Goal: Obtain resource: Download file/media

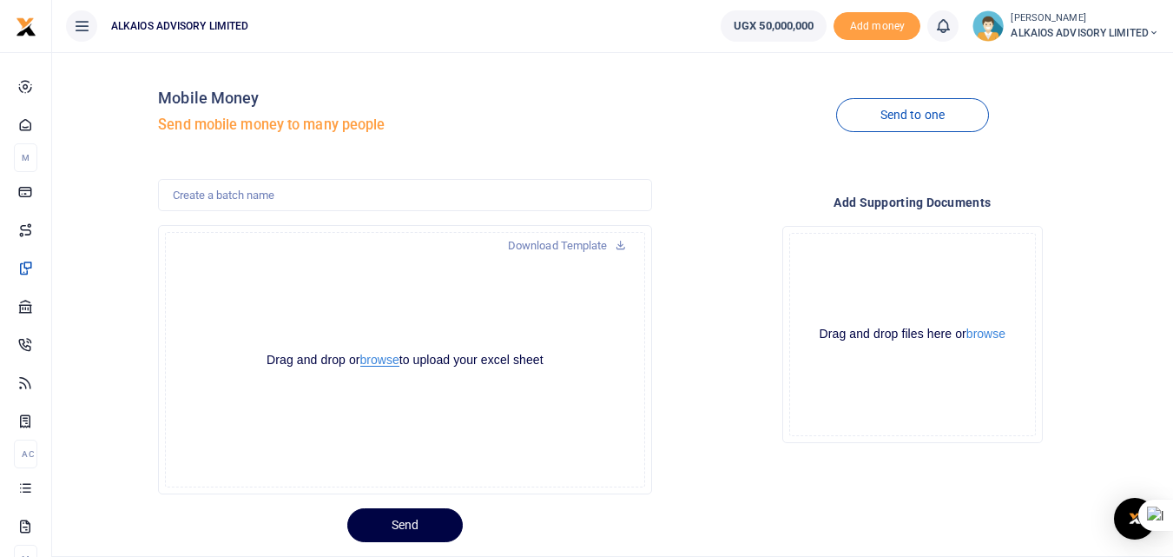
click at [378, 356] on button "browse" at bounding box center [379, 359] width 39 height 13
click at [375, 356] on button "browse" at bounding box center [379, 359] width 39 height 13
click at [582, 246] on link "Download Template" at bounding box center [567, 246] width 146 height 28
click at [383, 361] on button "browse" at bounding box center [379, 359] width 39 height 13
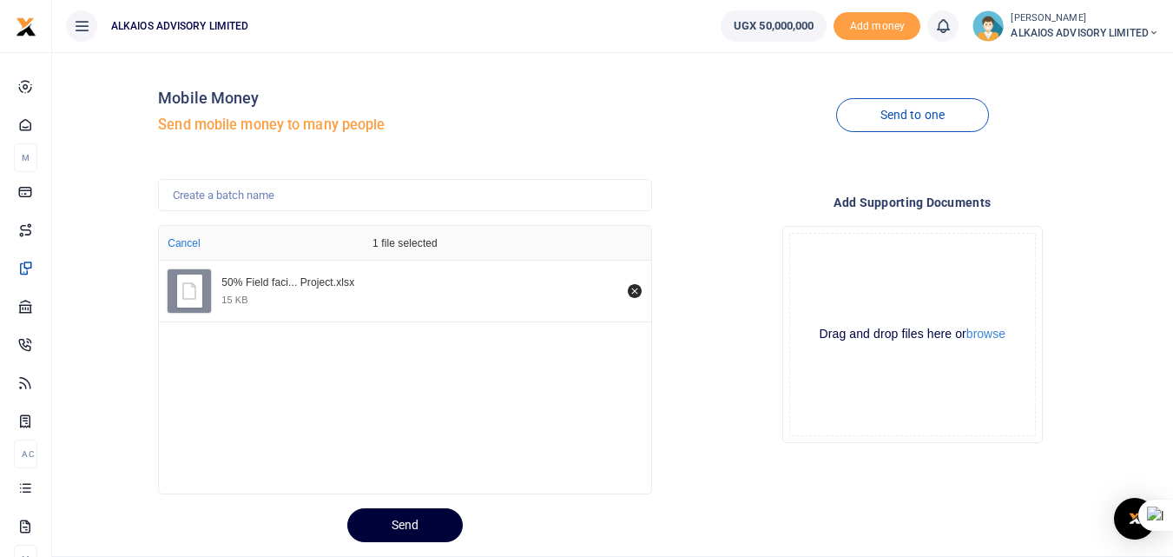
click at [417, 526] on button "Send" at bounding box center [404, 525] width 115 height 34
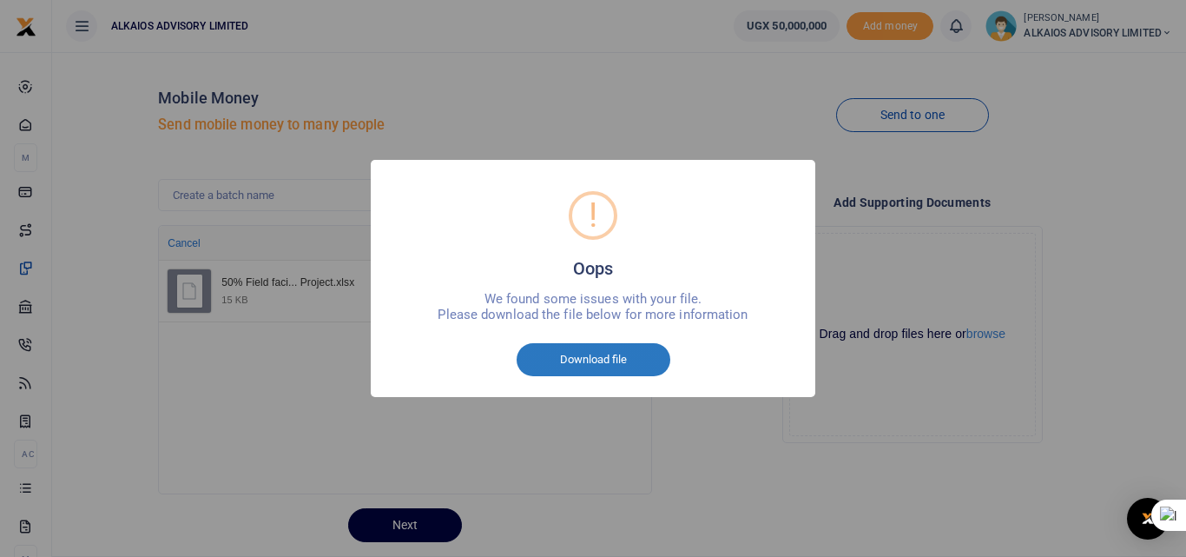
click at [614, 363] on button "Download file" at bounding box center [594, 359] width 154 height 33
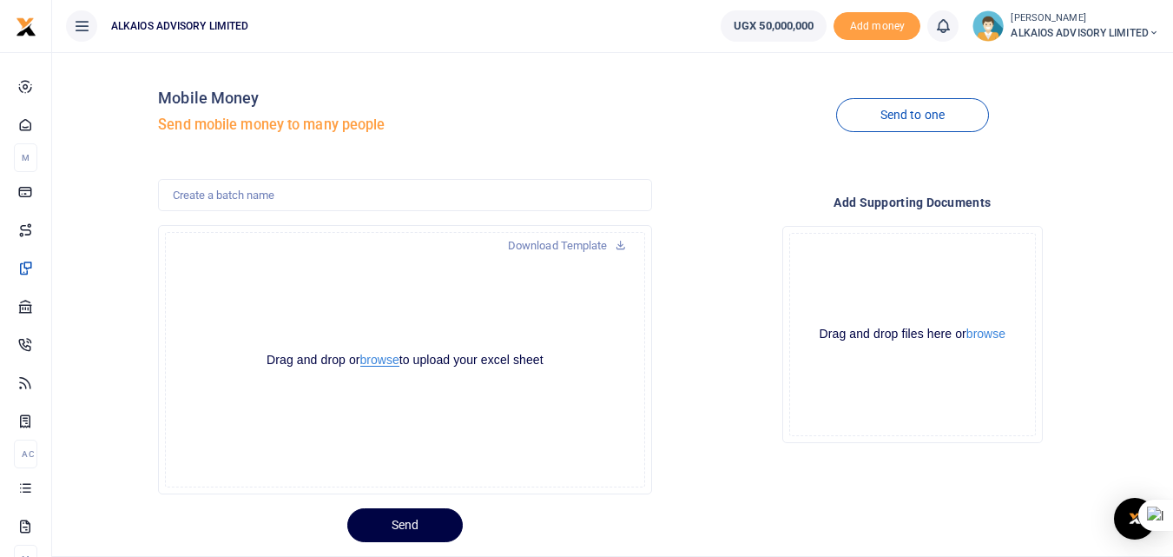
click at [386, 362] on button "browse" at bounding box center [379, 359] width 39 height 13
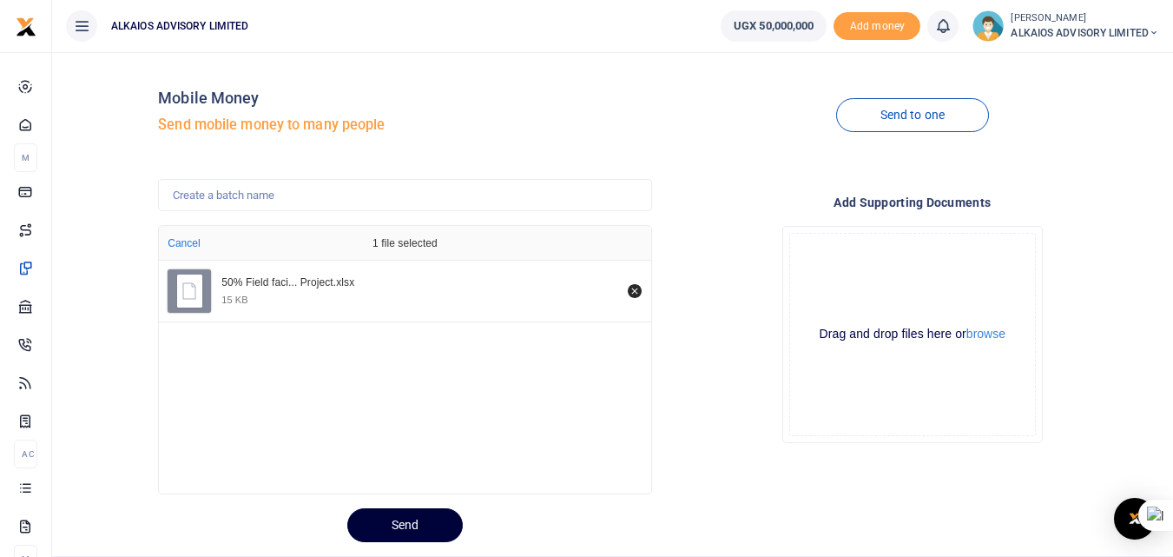
click at [424, 522] on button "Send" at bounding box center [404, 525] width 115 height 34
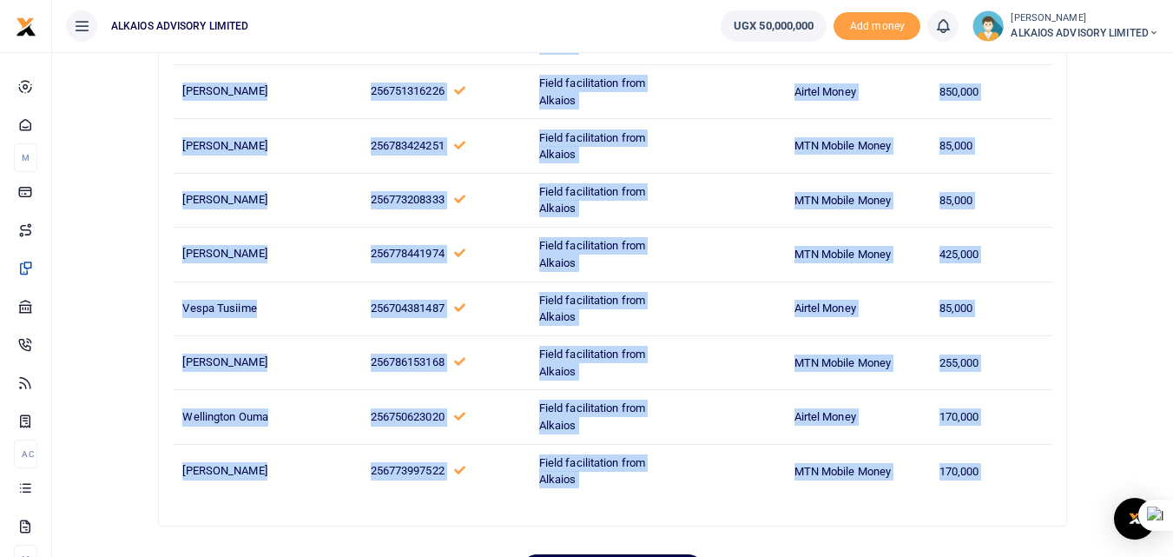
scroll to position [3995, 0]
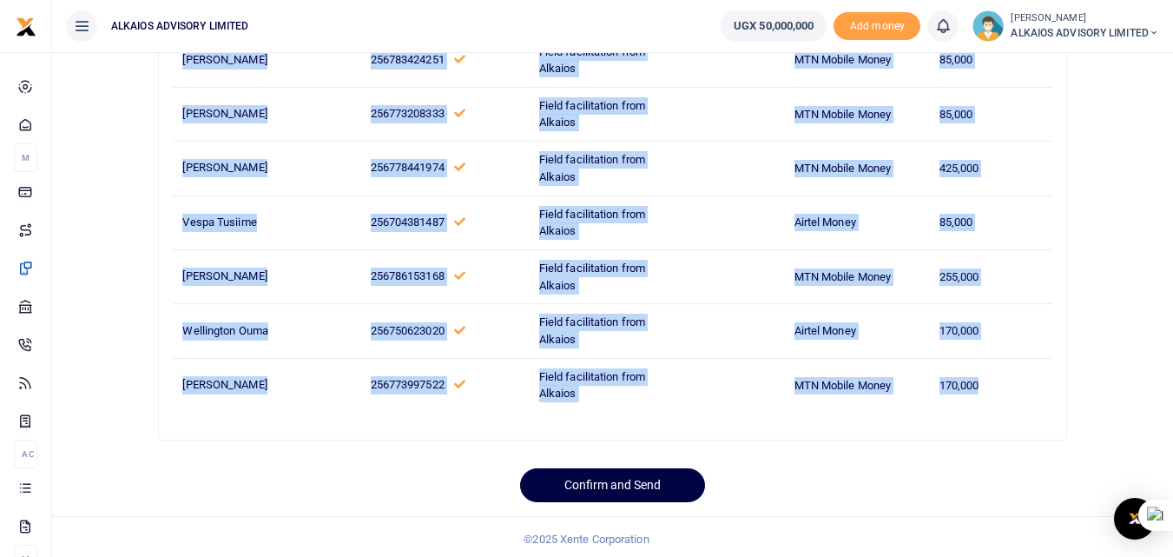
drag, startPoint x: 183, startPoint y: 285, endPoint x: 1010, endPoint y: 377, distance: 831.8
copy tbody "Dennis Achoda 256777465259 Field facilitation from Alkaios Select from dropdown…"
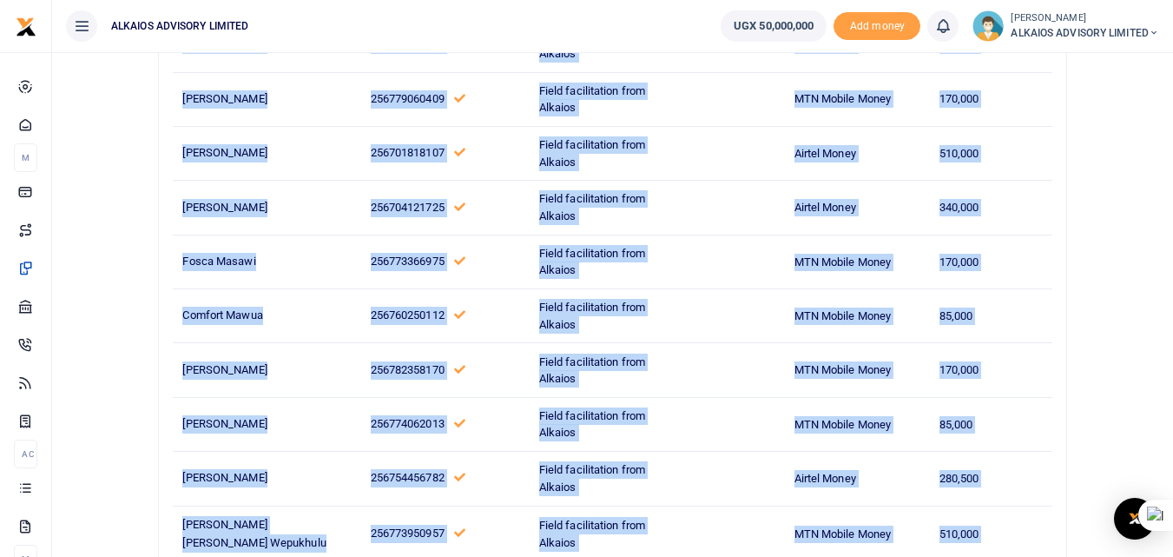
scroll to position [2693, 0]
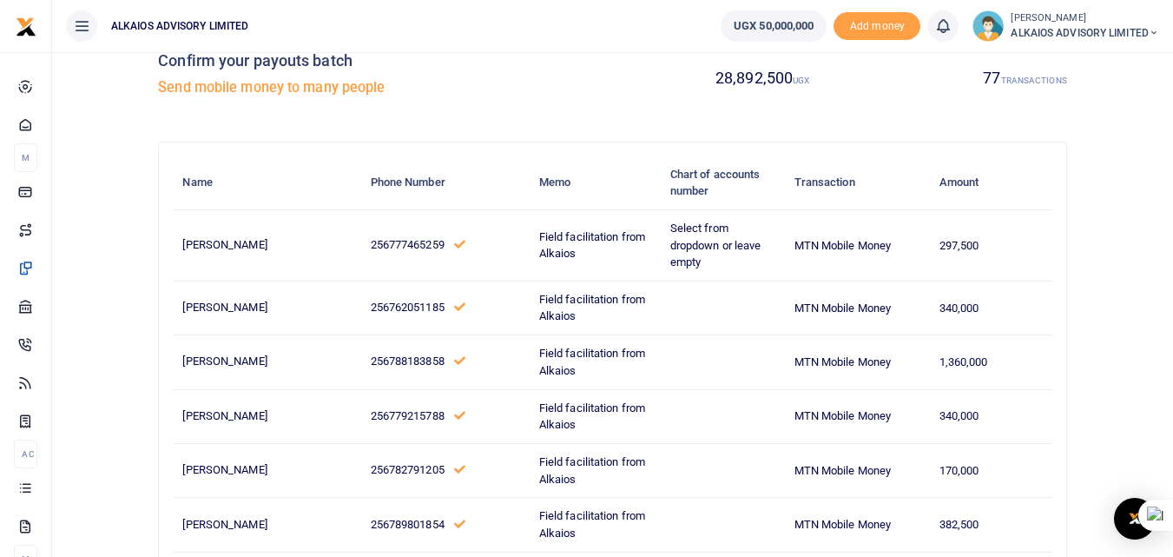
scroll to position [0, 0]
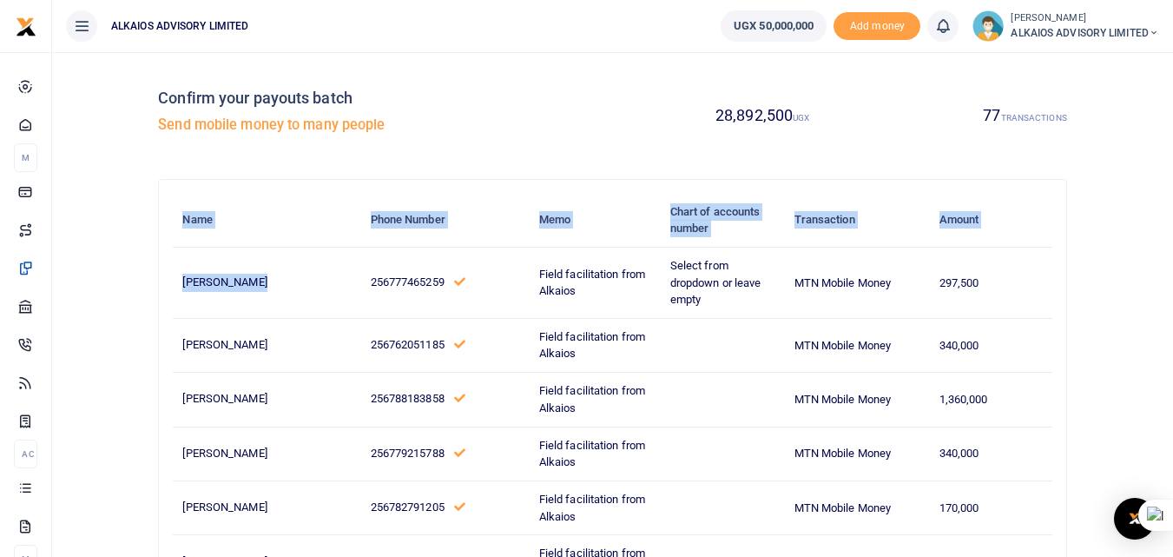
drag, startPoint x: 262, startPoint y: 281, endPoint x: 172, endPoint y: 278, distance: 90.4
click at [234, 281] on span "Dennis Achoda" at bounding box center [224, 281] width 84 height 13
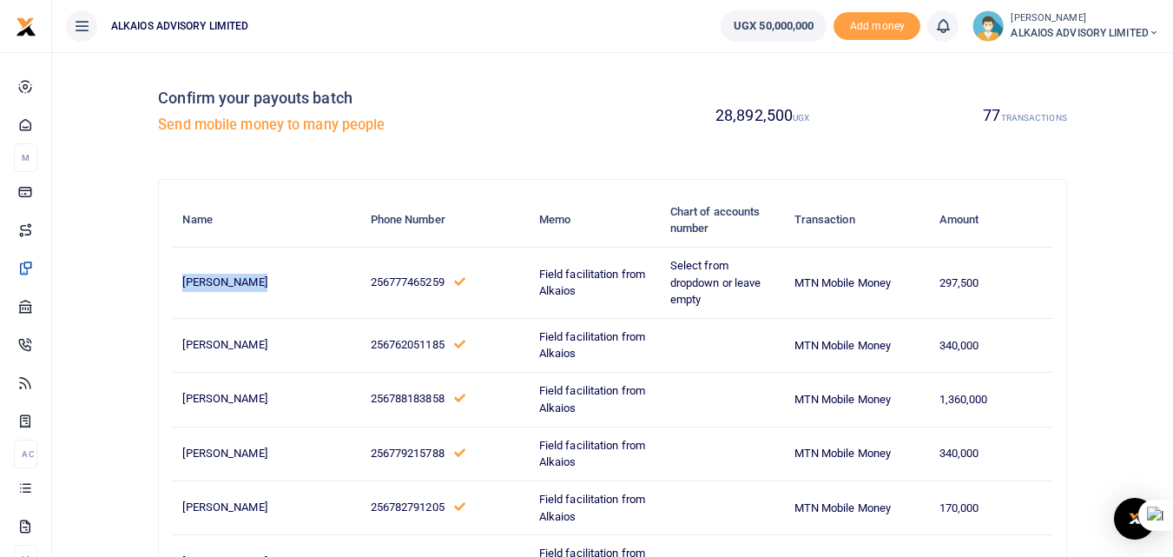
drag, startPoint x: 181, startPoint y: 280, endPoint x: 262, endPoint y: 288, distance: 81.2
click at [262, 288] on td "Dennis Achoda" at bounding box center [267, 282] width 188 height 71
copy span "Dennis Achoda"
click at [274, 384] on td "Herbert Ahimbisibwe" at bounding box center [267, 400] width 188 height 54
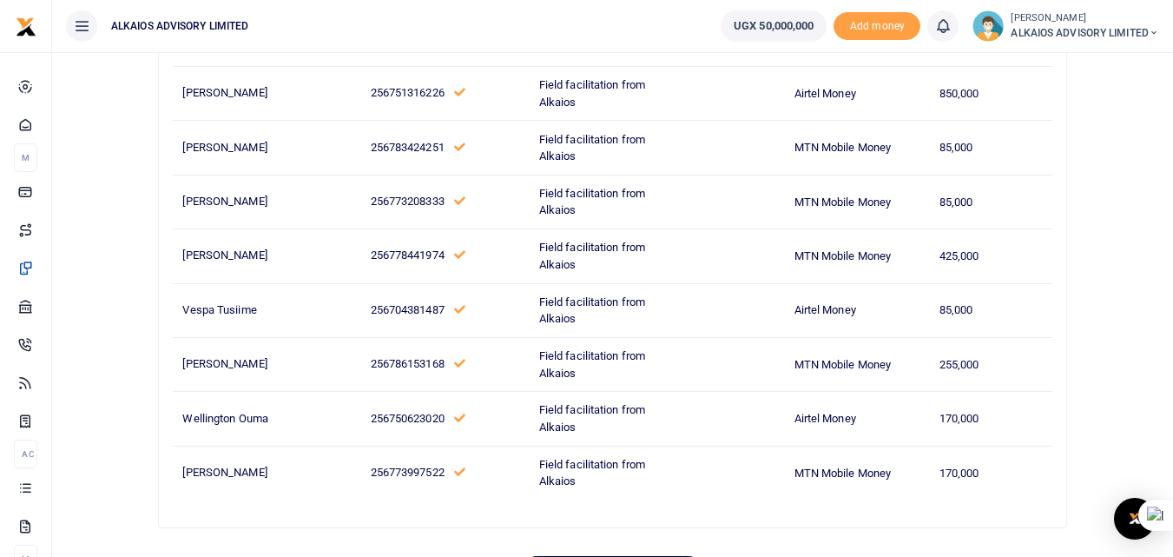
scroll to position [3995, 0]
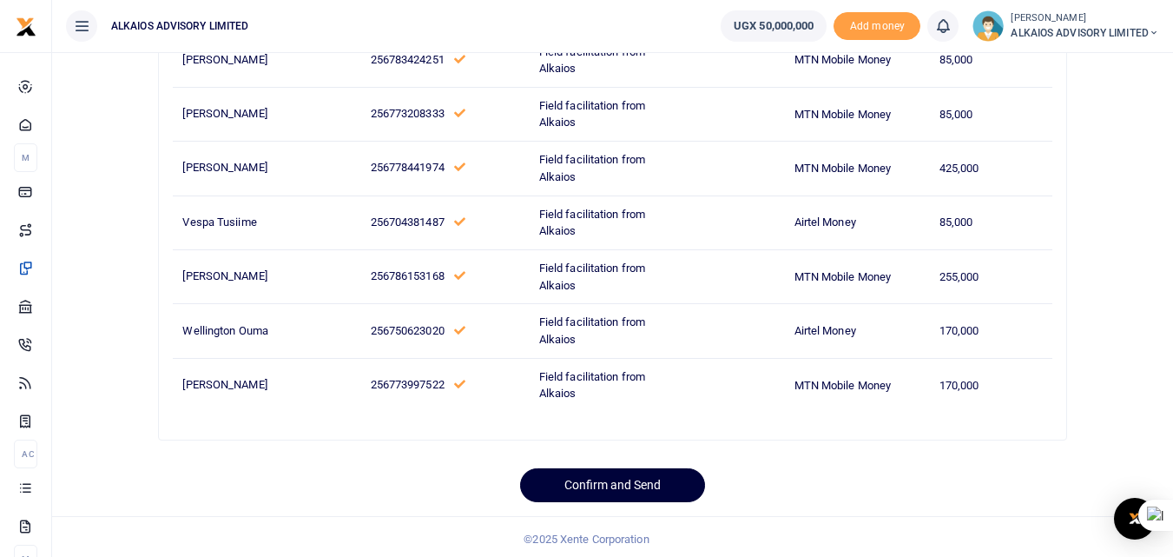
click at [653, 480] on button "Confirm and Send" at bounding box center [612, 485] width 185 height 34
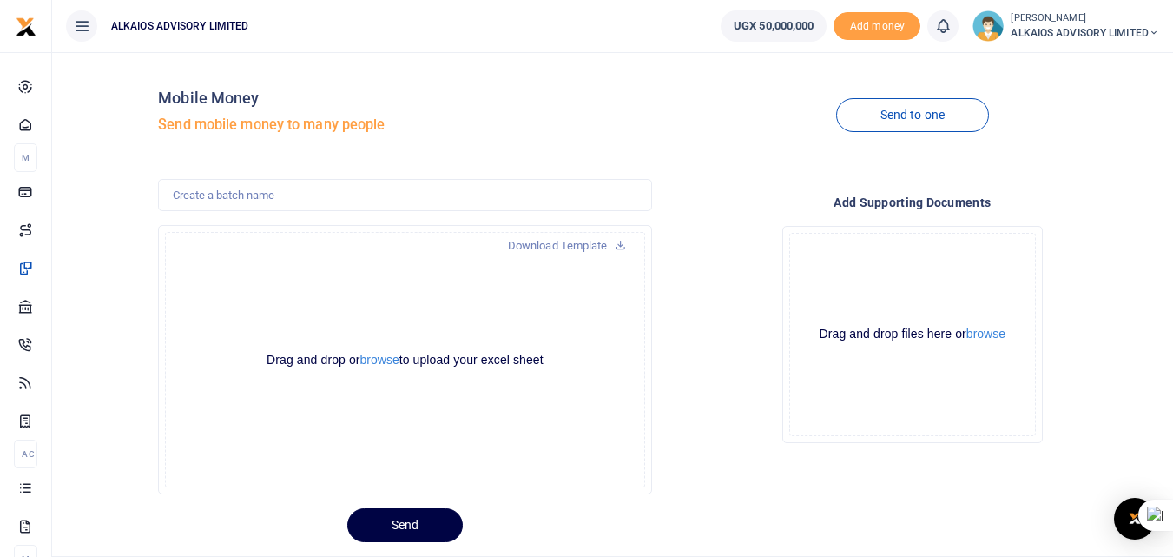
click at [939, 33] on icon at bounding box center [942, 25] width 17 height 19
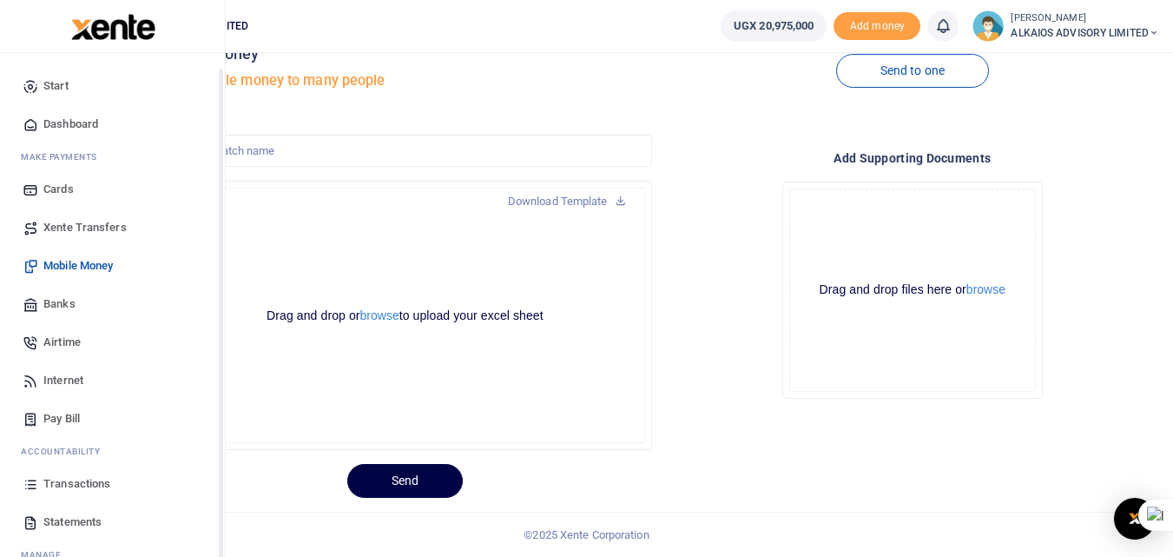
scroll to position [63, 0]
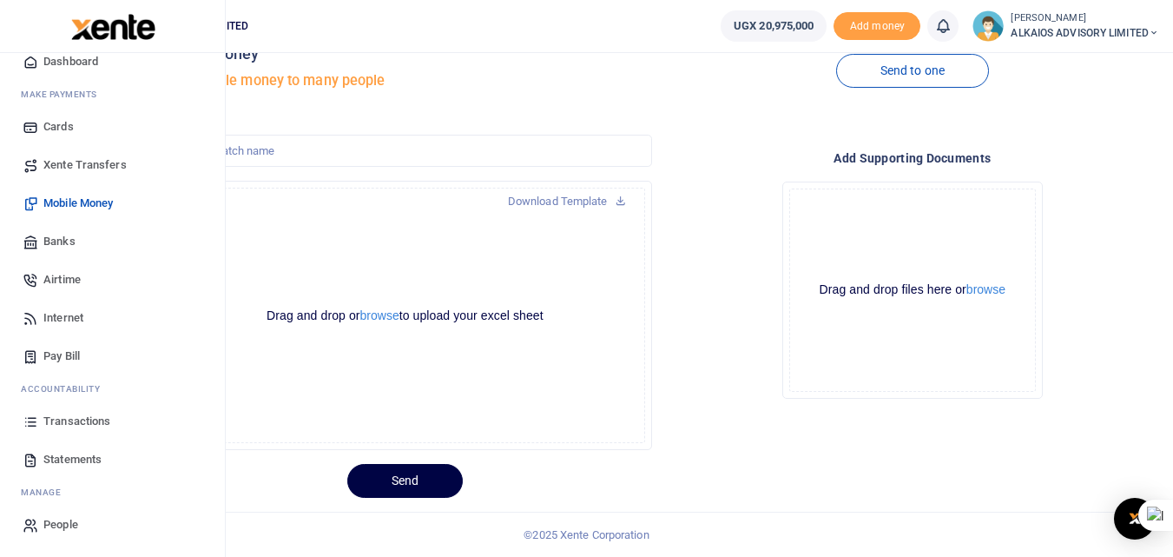
click at [73, 420] on span "Transactions" at bounding box center [76, 420] width 67 height 17
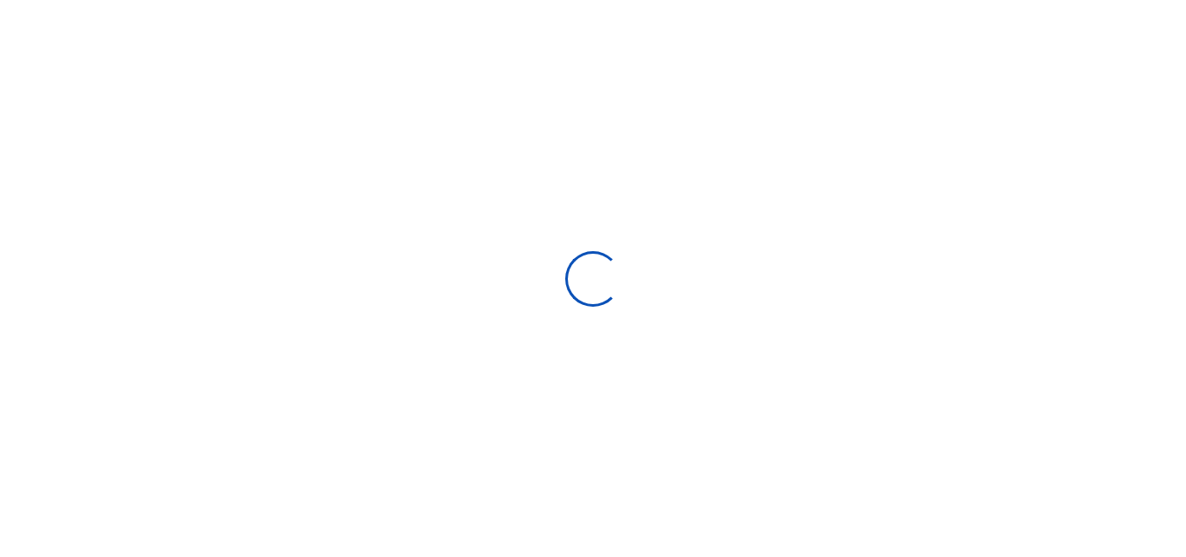
select select
type input "08/19/2025 - 09/17/2025"
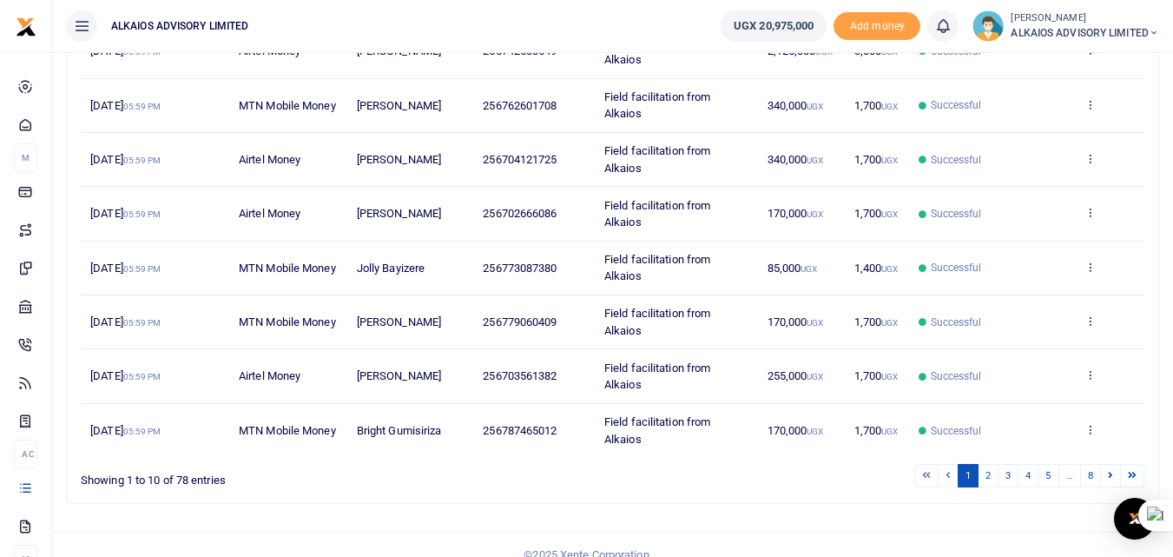
scroll to position [428, 0]
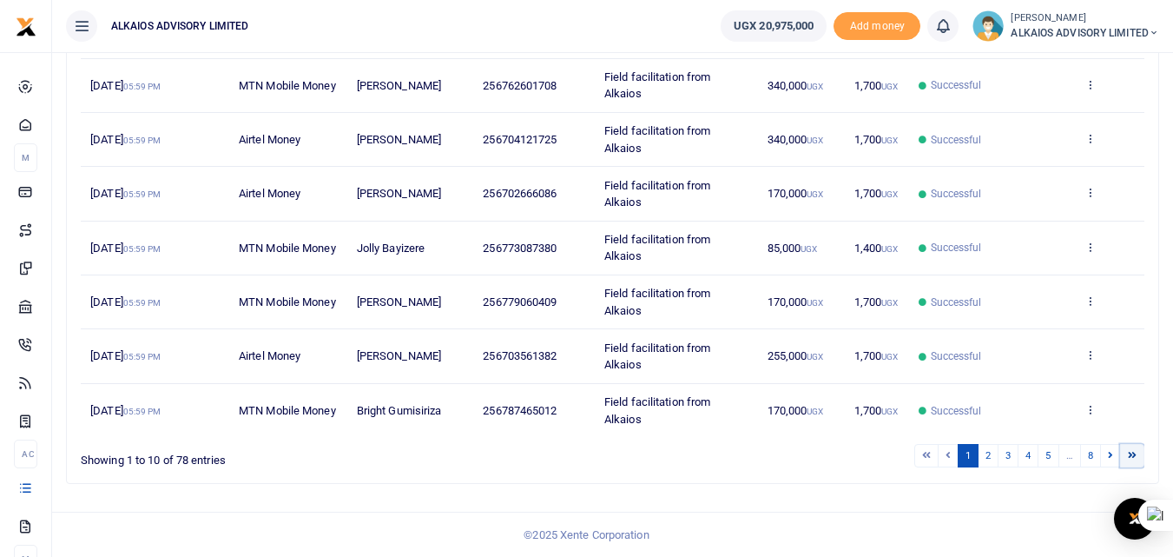
click at [1134, 455] on icon at bounding box center [1132, 455] width 9 height 10
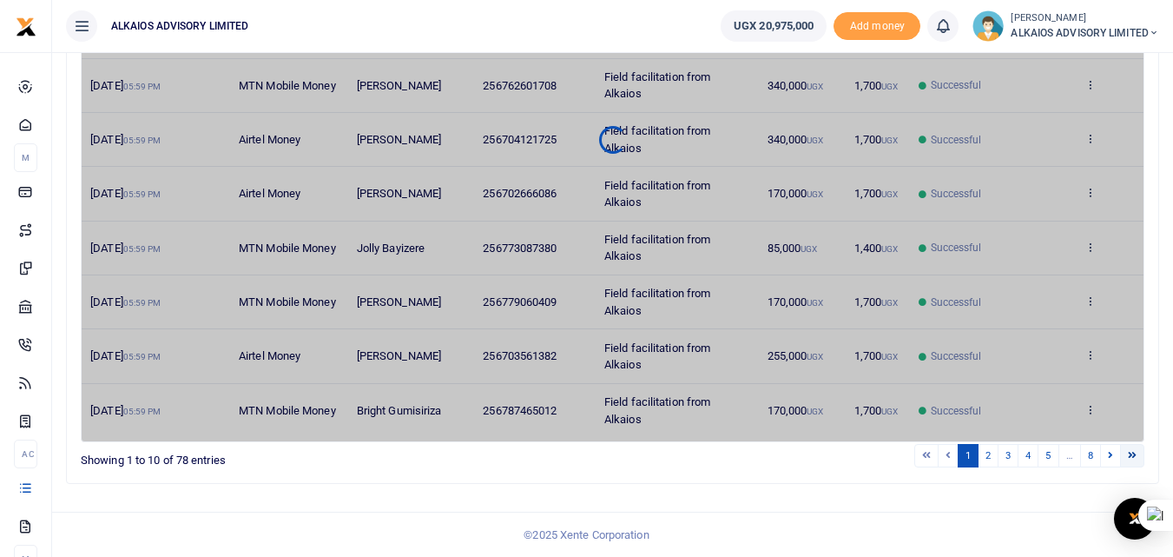
scroll to position [320, 0]
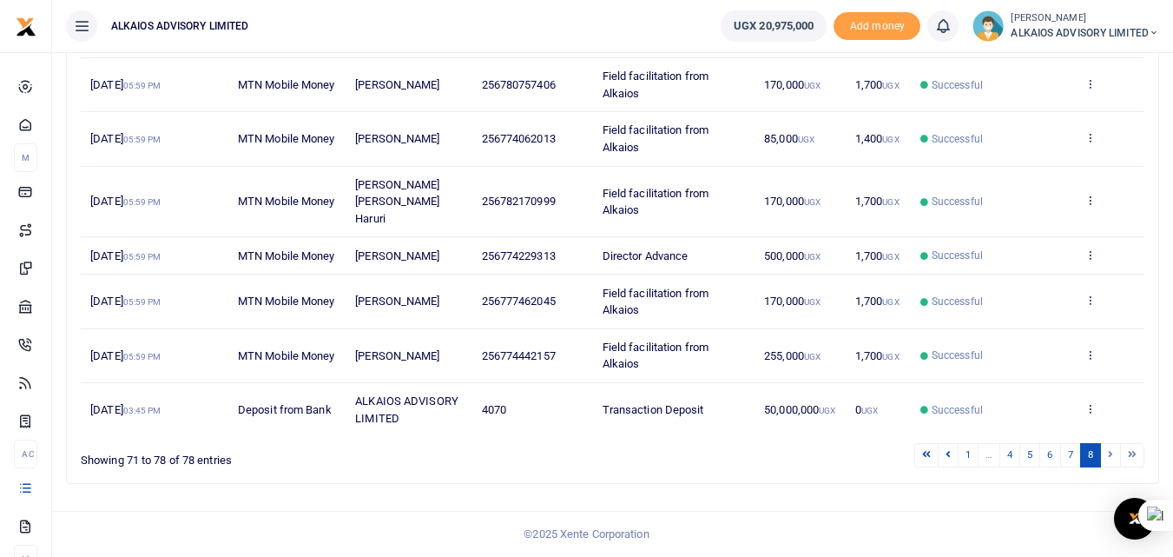
click at [1134, 455] on li at bounding box center [1132, 454] width 23 height 23
click at [1136, 449] on li at bounding box center [1132, 454] width 23 height 23
click at [1130, 450] on li at bounding box center [1132, 454] width 23 height 23
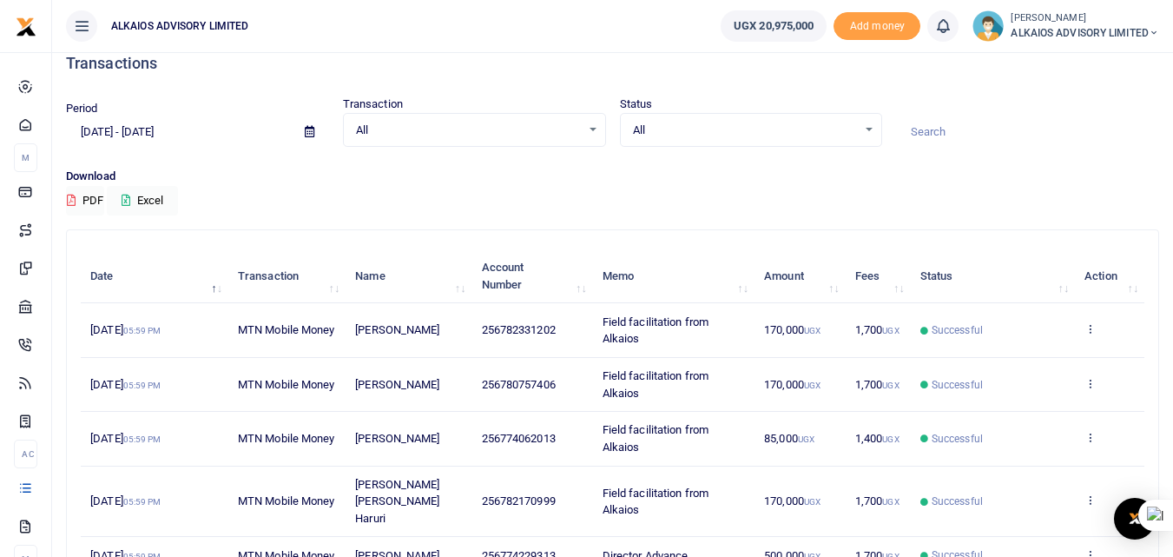
scroll to position [0, 0]
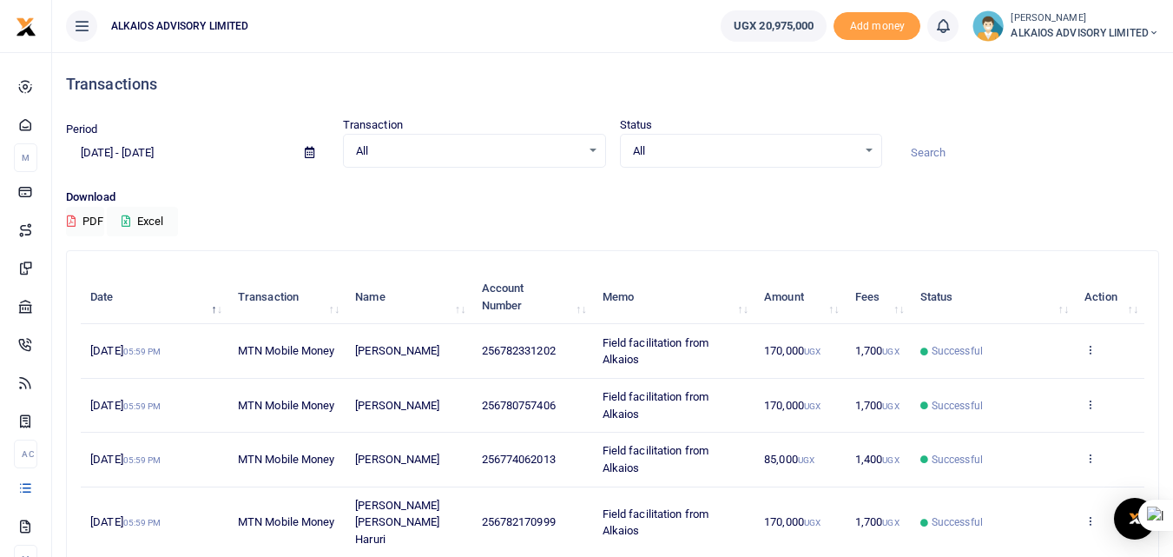
click at [907, 153] on input at bounding box center [1027, 153] width 263 height 30
click at [923, 160] on input at bounding box center [1027, 153] width 263 height 30
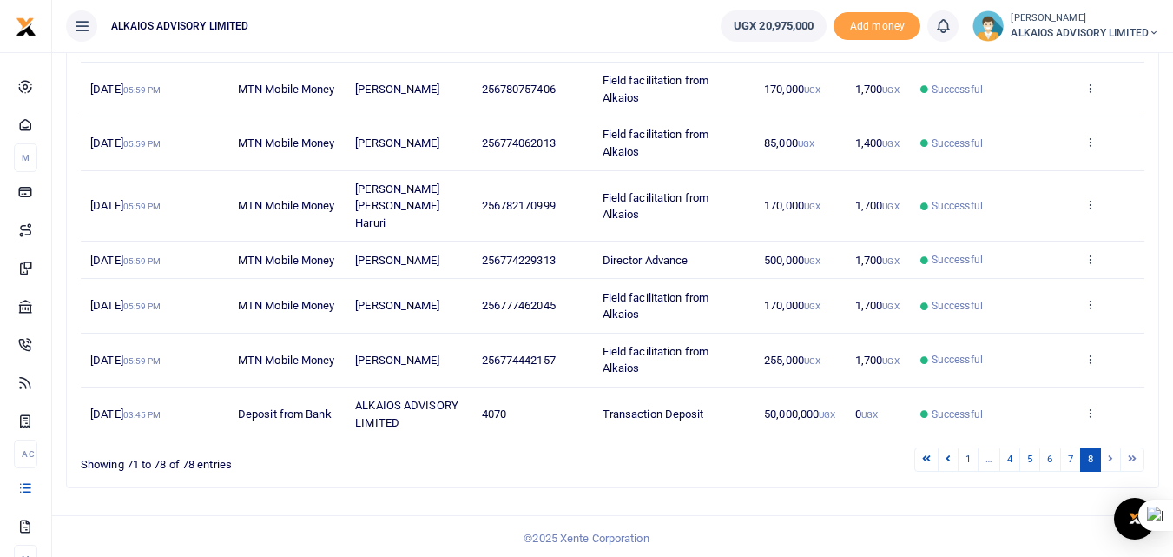
scroll to position [320, 0]
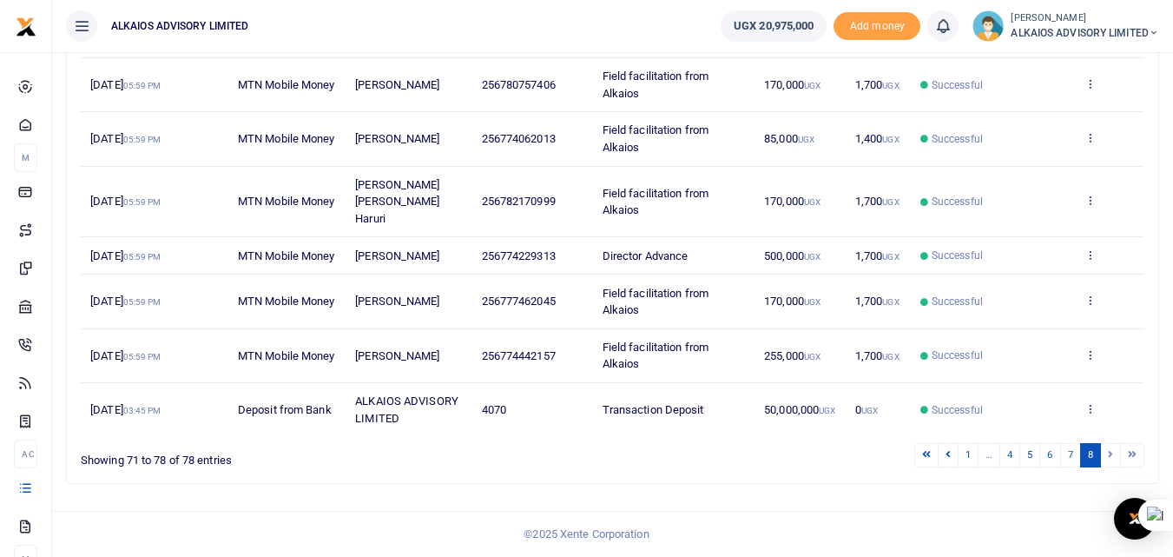
click at [657, 344] on span "Field facilitation from Alkaios" at bounding box center [656, 355] width 106 height 30
click at [650, 346] on span "Field facilitation from Alkaios" at bounding box center [656, 355] width 106 height 30
click at [881, 238] on td "1,700 UGX" at bounding box center [878, 255] width 65 height 37
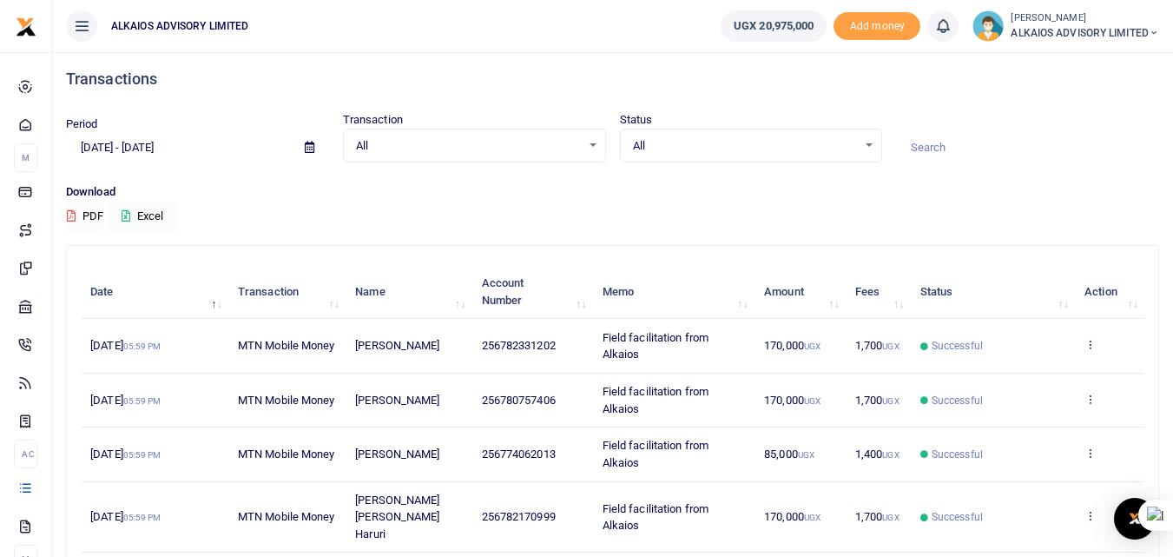
scroll to position [0, 0]
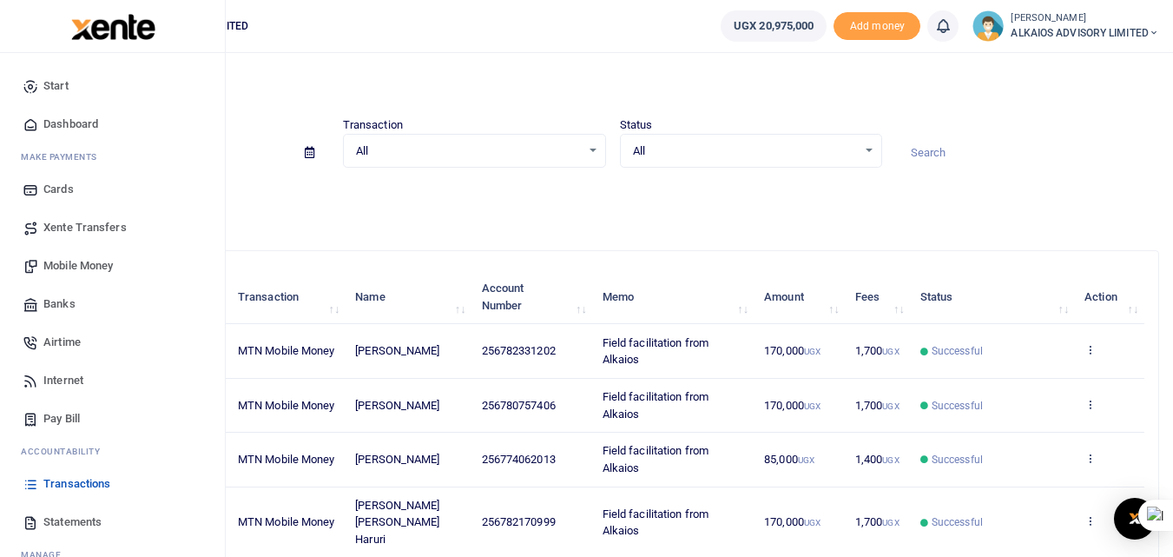
click at [83, 518] on span "Statements" at bounding box center [72, 521] width 58 height 17
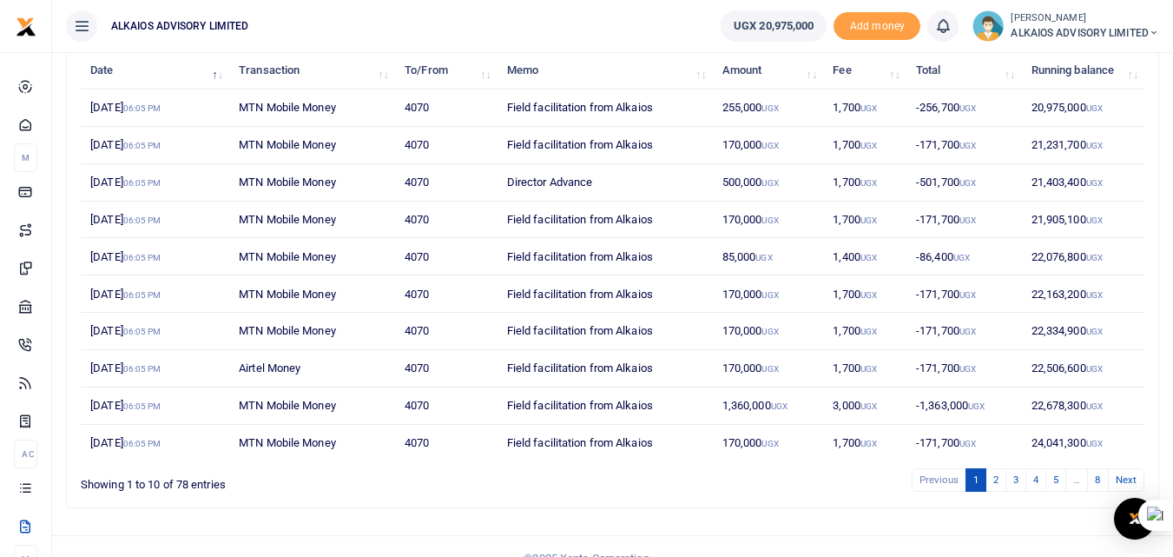
scroll to position [242, 0]
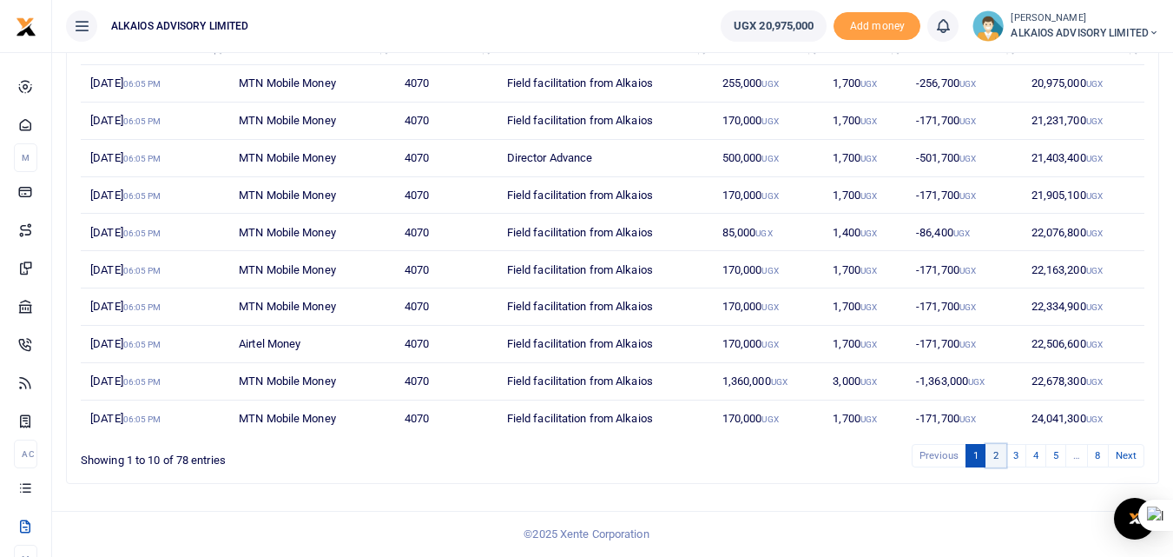
click at [995, 452] on link "2" at bounding box center [996, 455] width 21 height 23
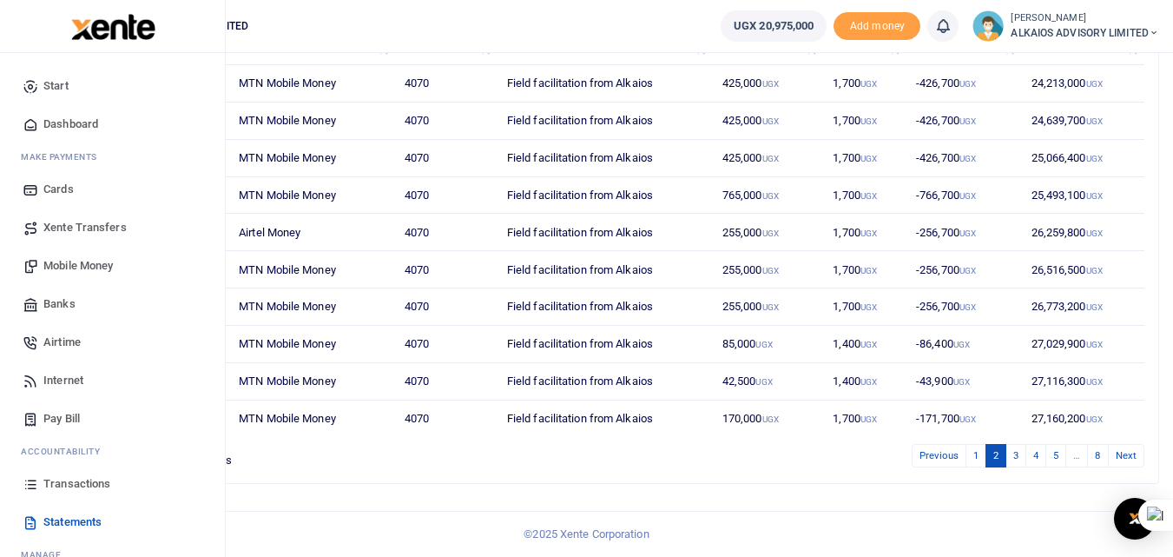
click at [92, 517] on span "Statements" at bounding box center [72, 521] width 58 height 17
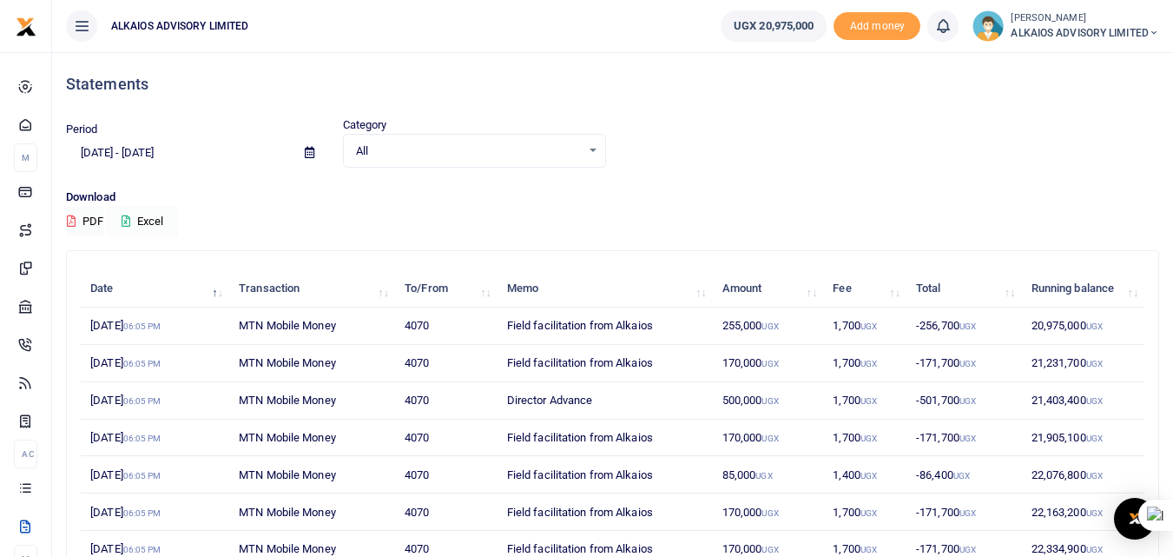
click at [162, 219] on button "Excel" at bounding box center [142, 222] width 71 height 30
